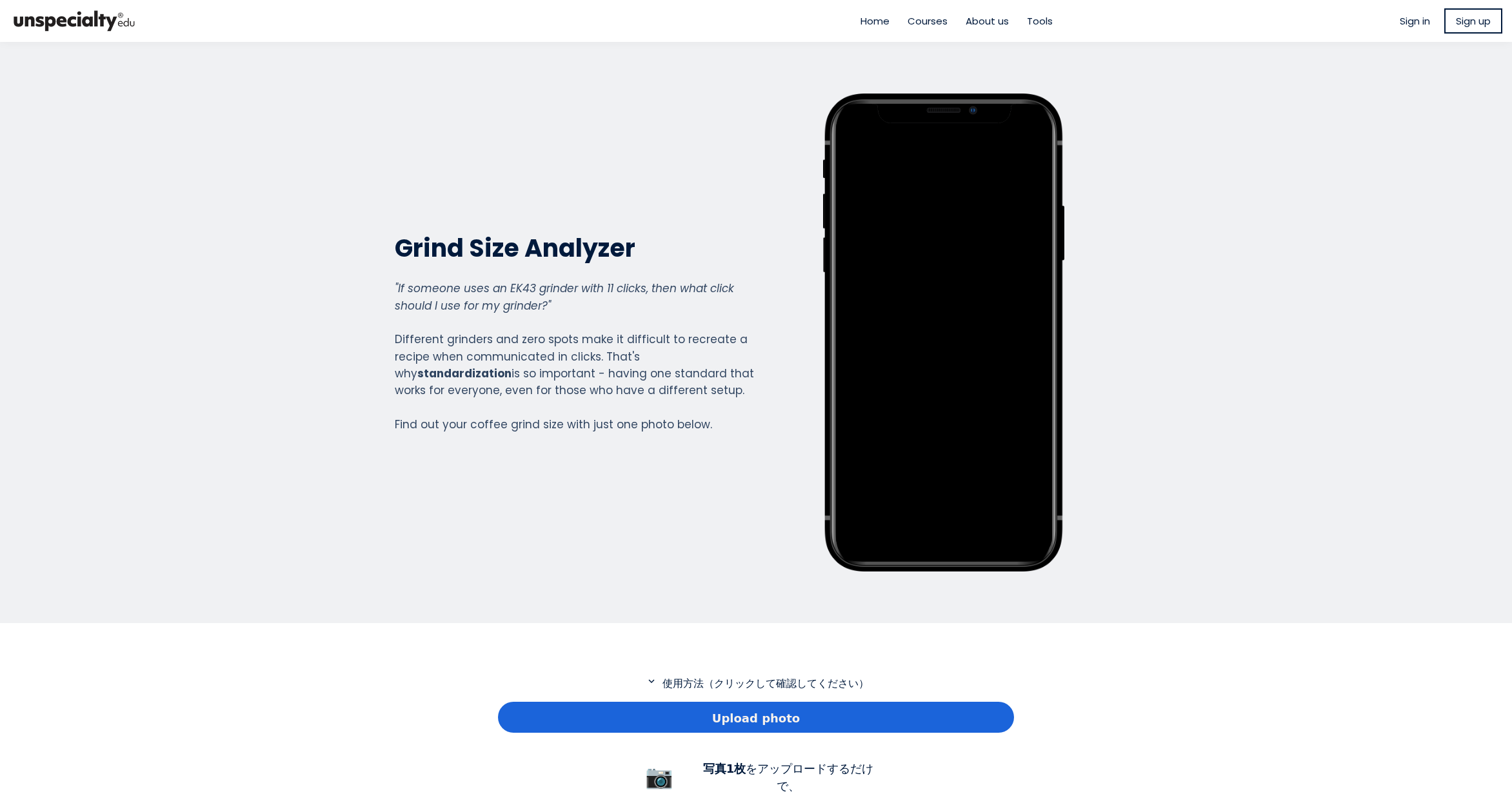
scroll to position [194, 0]
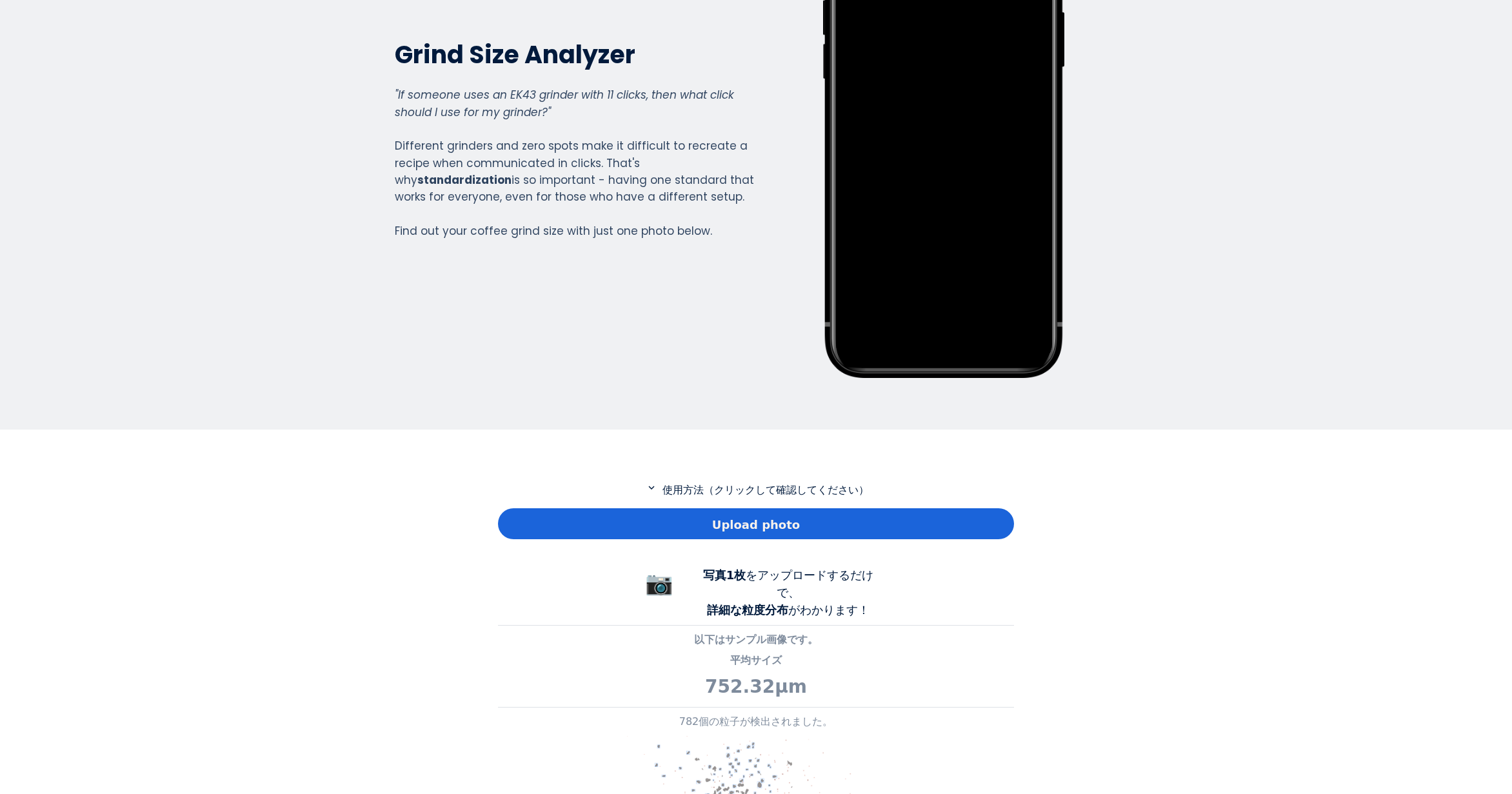
click at [639, 535] on div "Upload photo" at bounding box center [756, 524] width 516 height 31
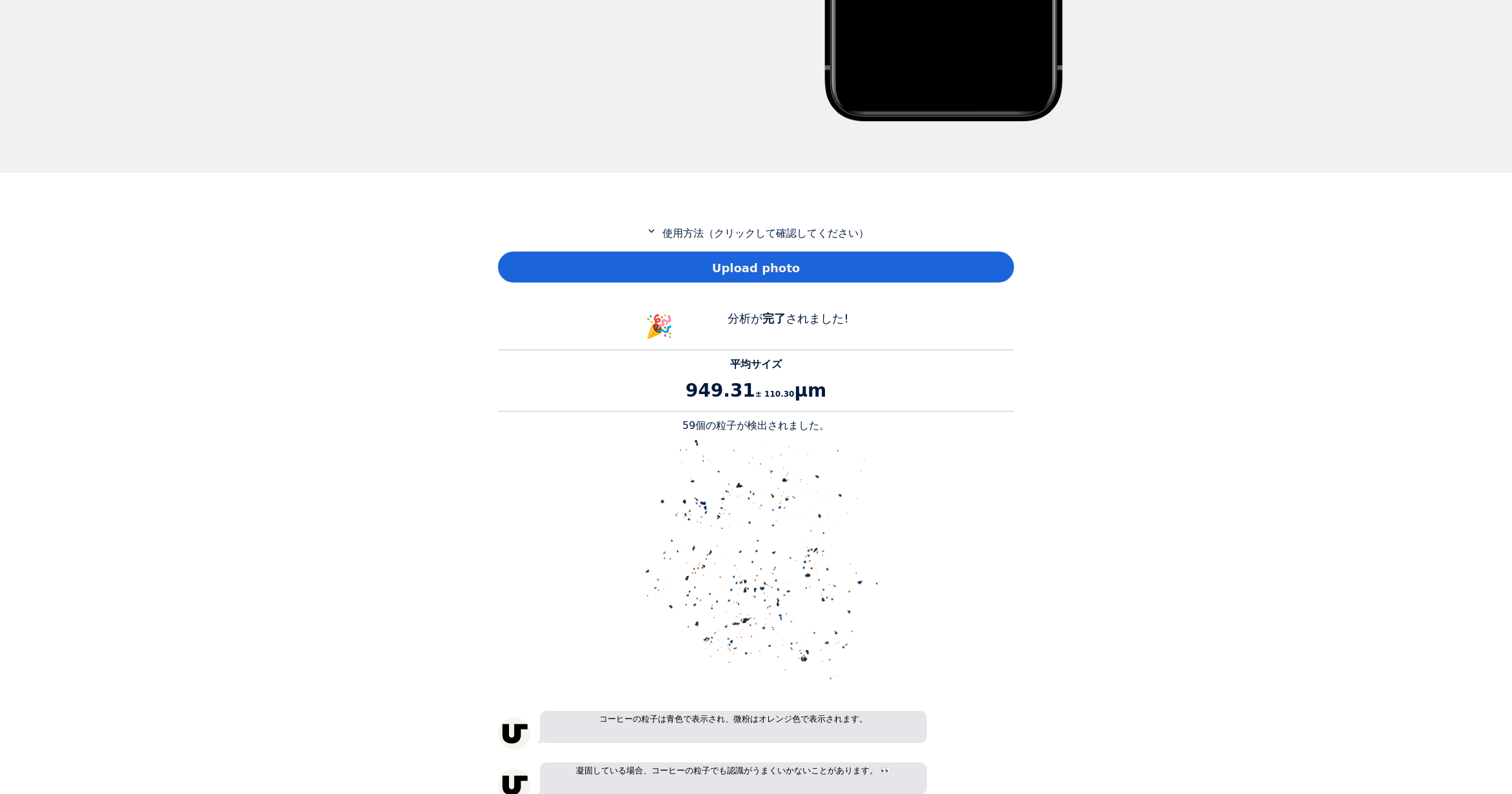
scroll to position [451, 0]
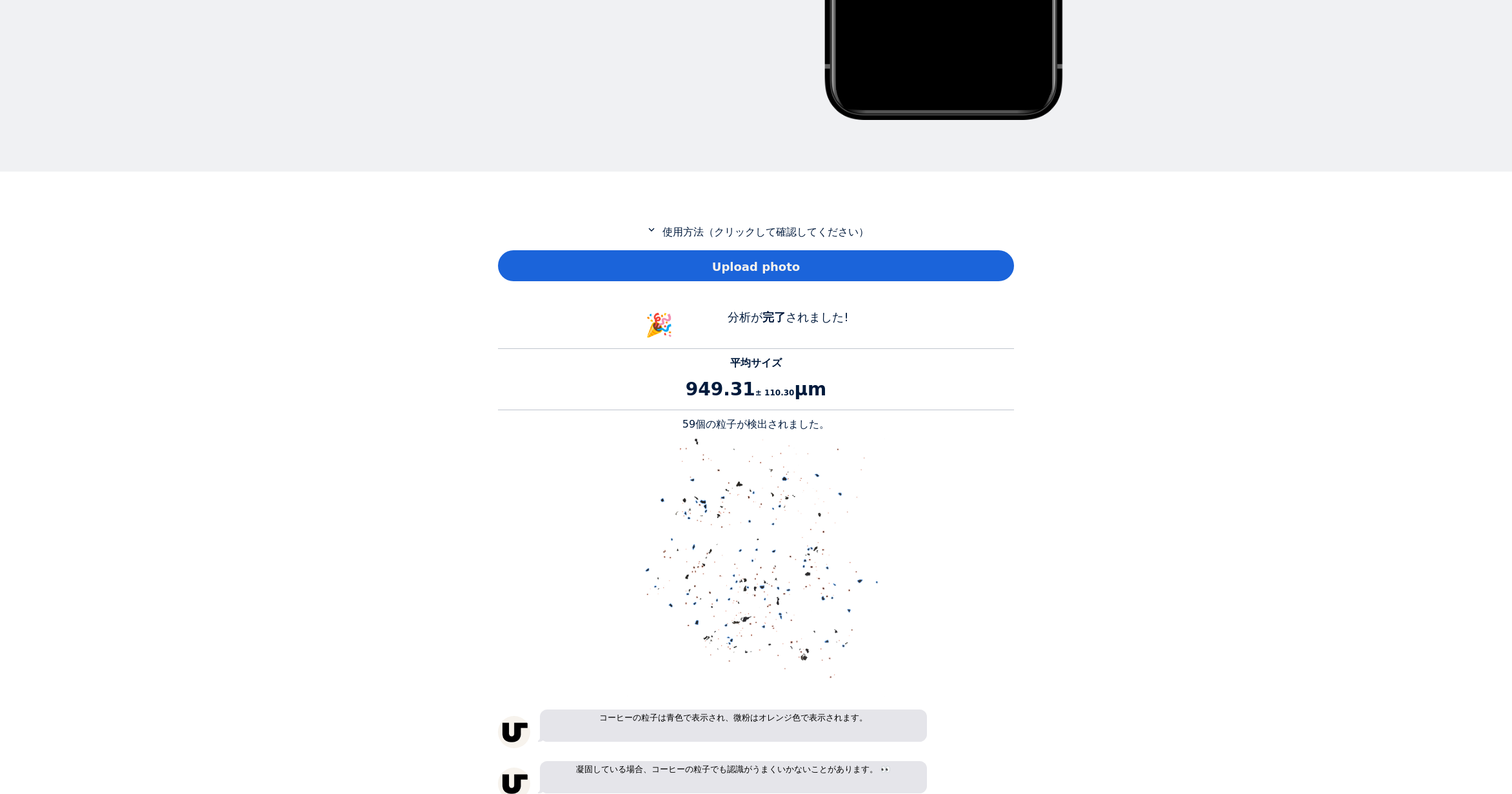
click at [699, 424] on p "59個の粒子が検出されました。" at bounding box center [756, 425] width 516 height 16
click at [697, 424] on p "59個の粒子が検出されました。" at bounding box center [756, 425] width 516 height 16
copy p "59"
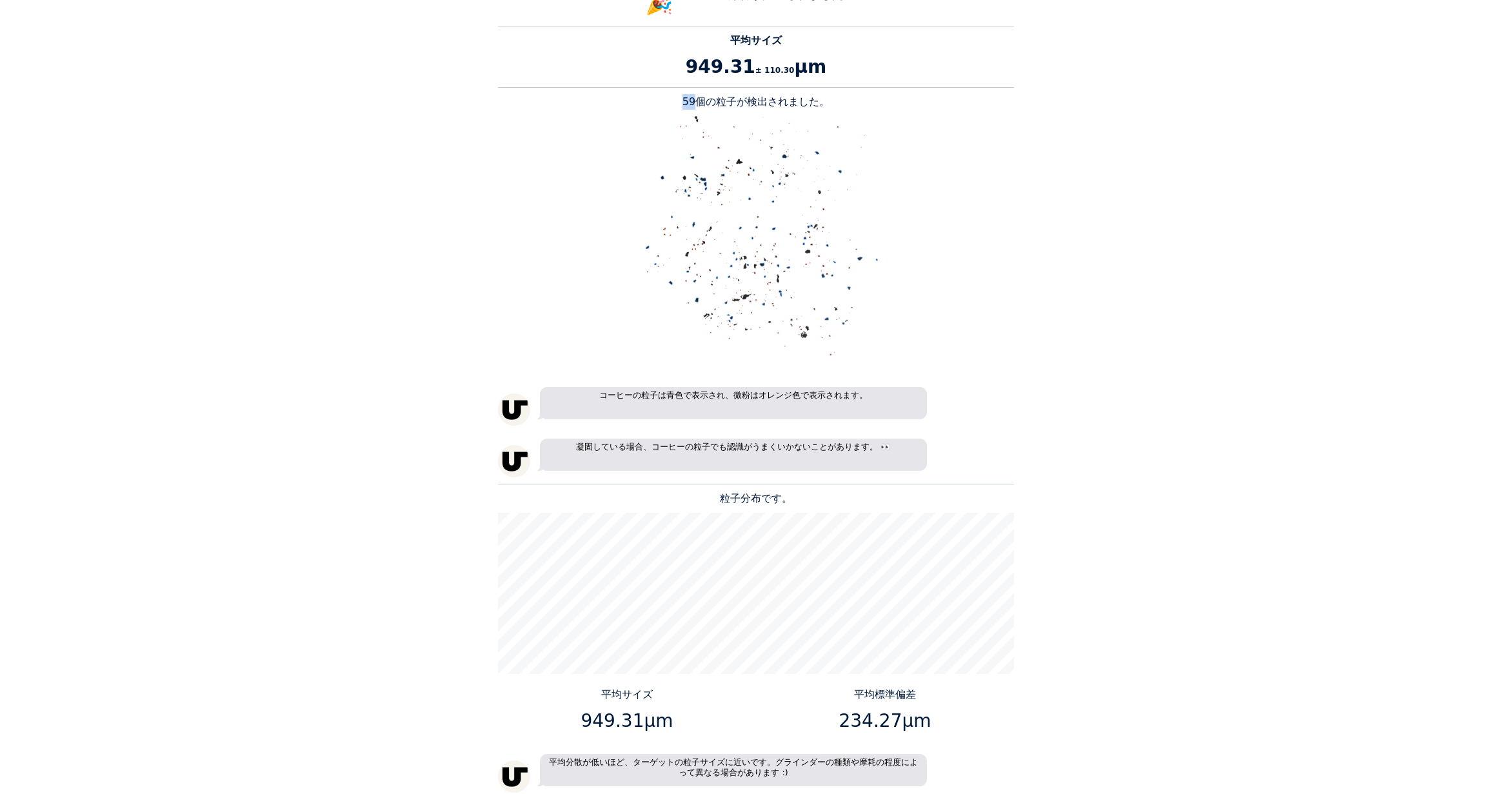
scroll to position [1033, 0]
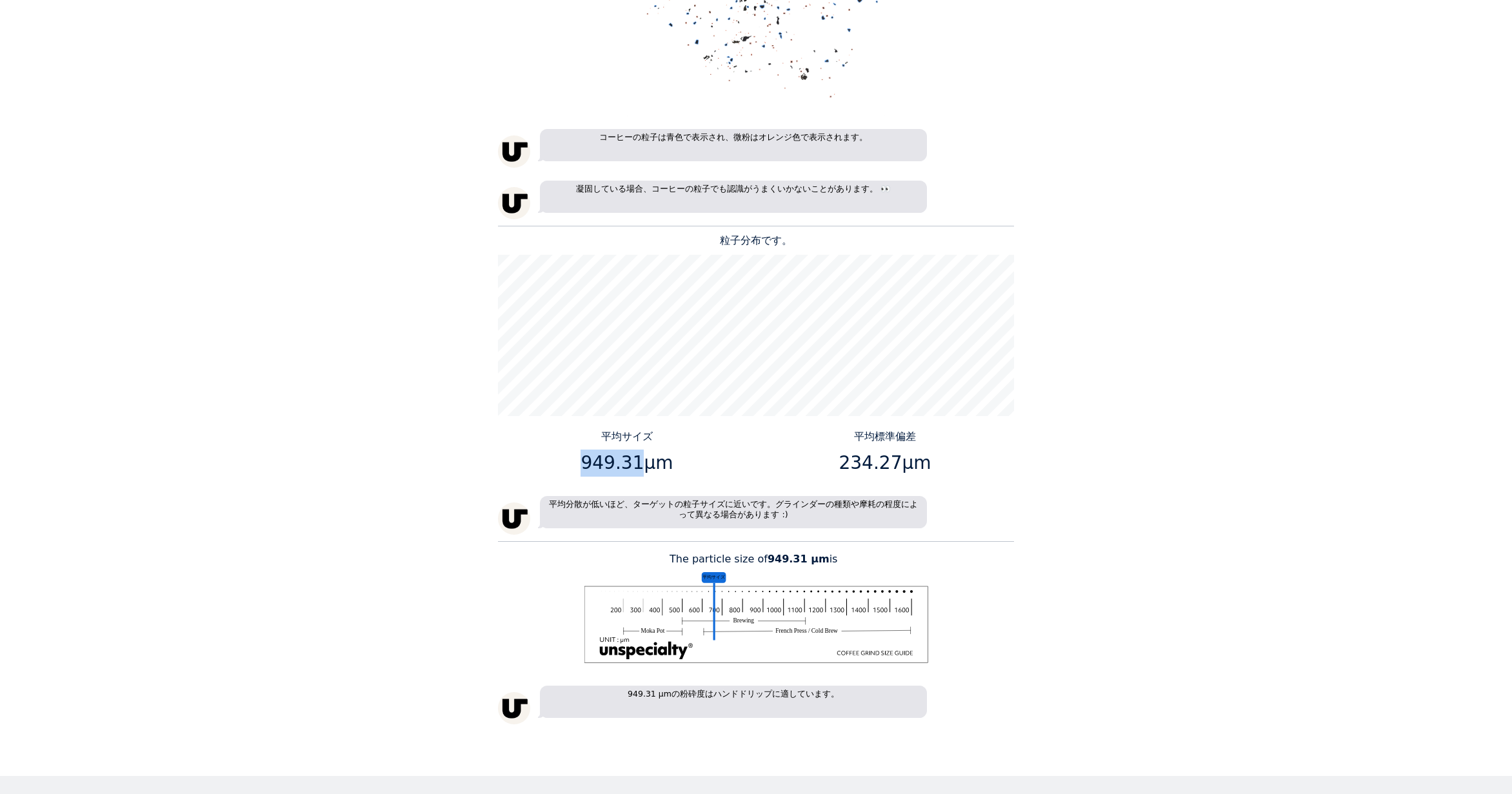
drag, startPoint x: 636, startPoint y: 462, endPoint x: 583, endPoint y: 458, distance: 53.2
click at [583, 458] on p "949.31μm" at bounding box center [627, 463] width 248 height 27
copy p "949.31"
drag, startPoint x: 894, startPoint y: 465, endPoint x: 838, endPoint y: 464, distance: 56.0
click at [838, 464] on p "234.27μm" at bounding box center [885, 463] width 248 height 27
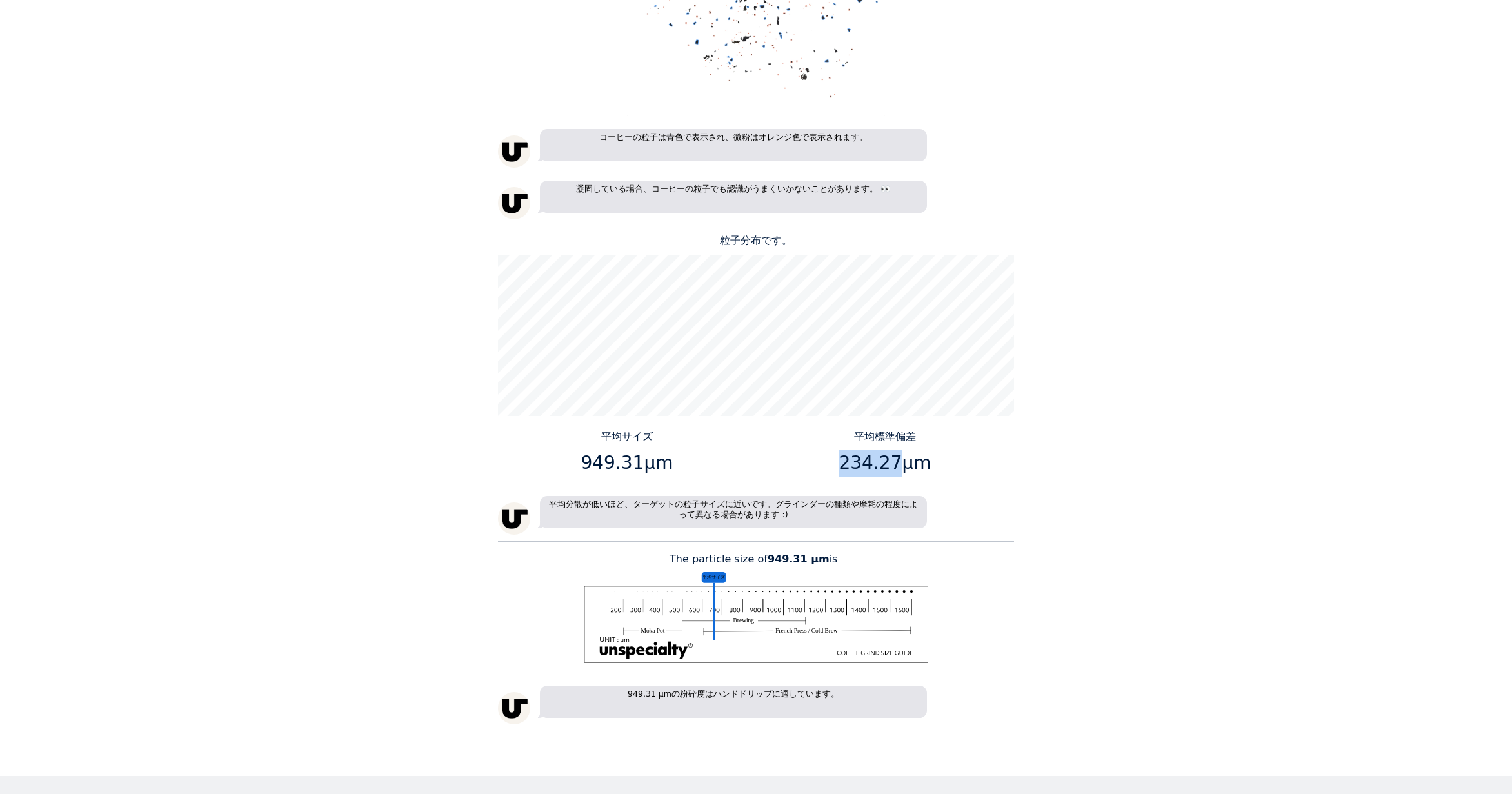
copy p "234.27"
